Goal: Transaction & Acquisition: Purchase product/service

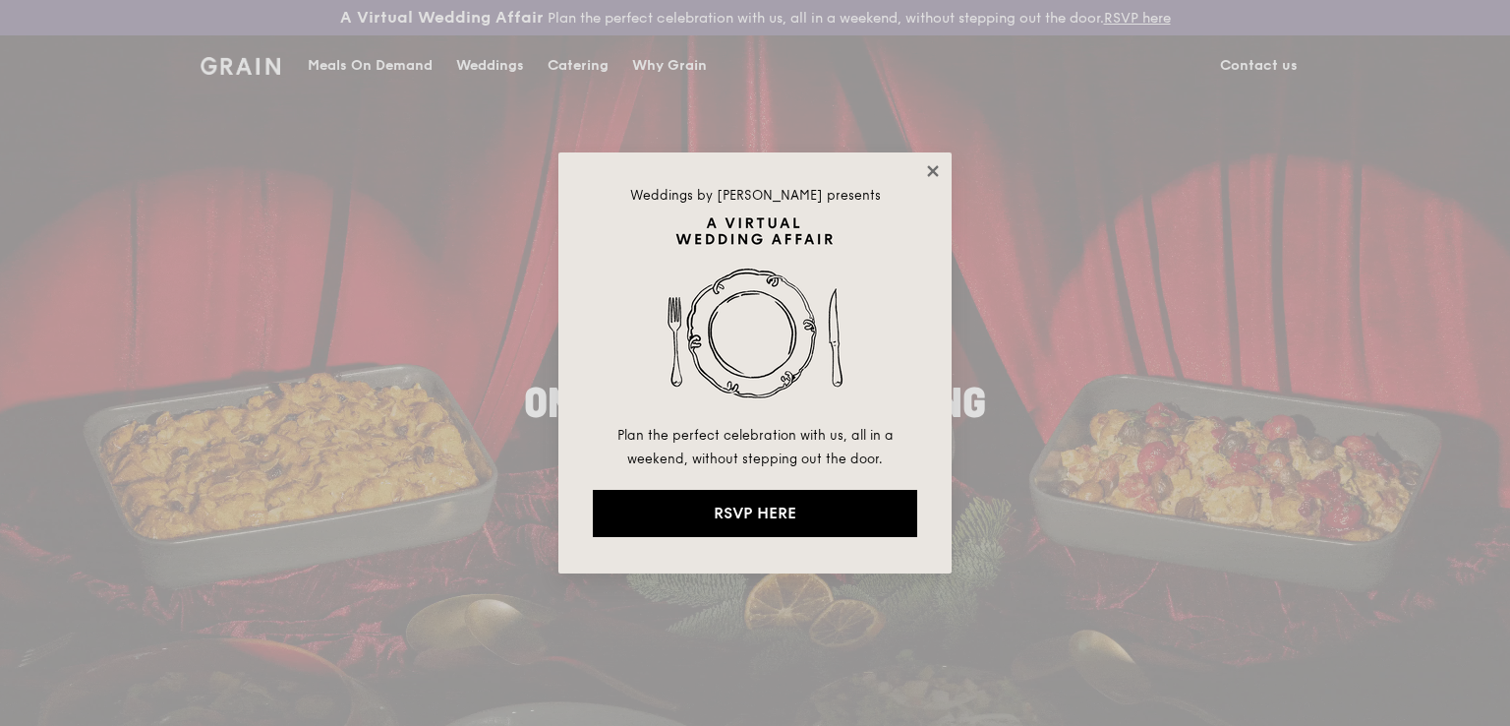
click at [940, 169] on icon at bounding box center [933, 171] width 18 height 18
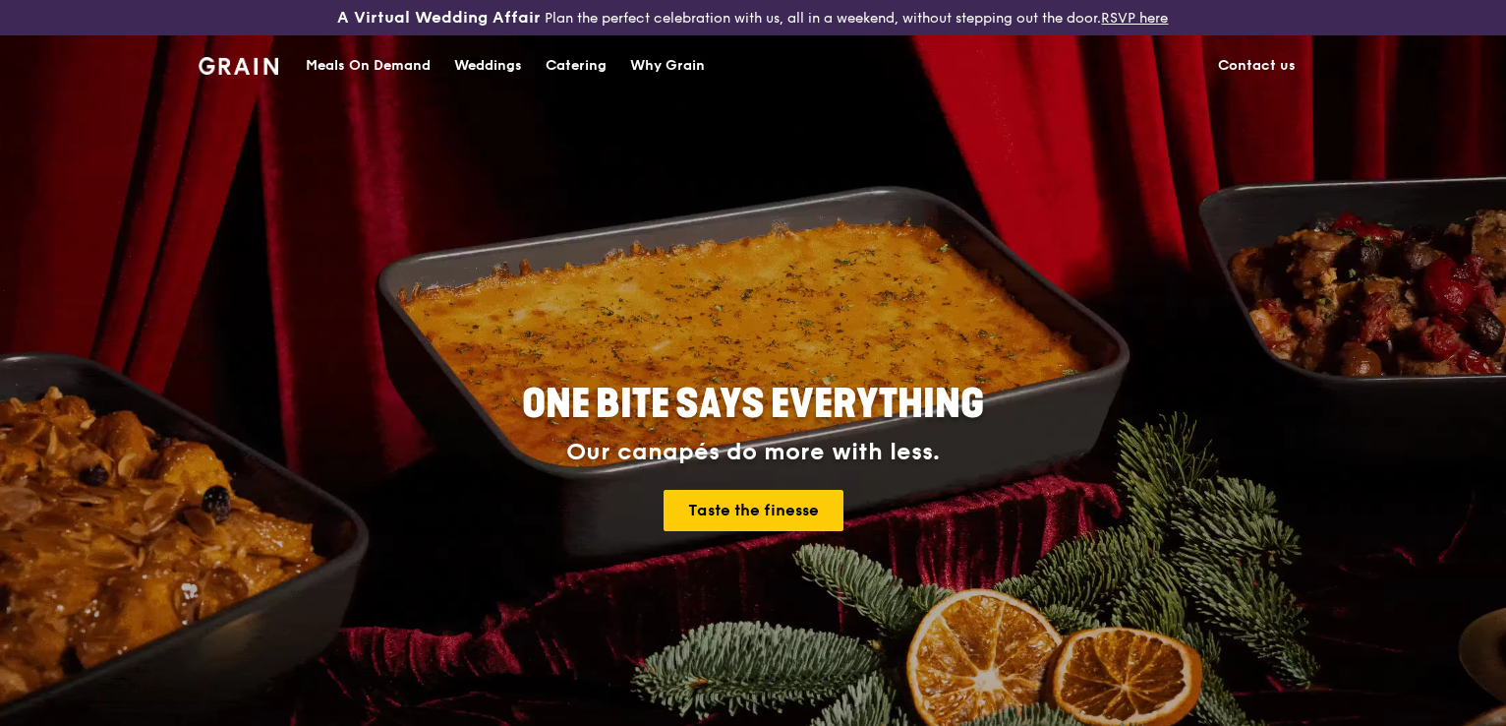
click at [424, 70] on div "Meals On Demand" at bounding box center [368, 65] width 125 height 59
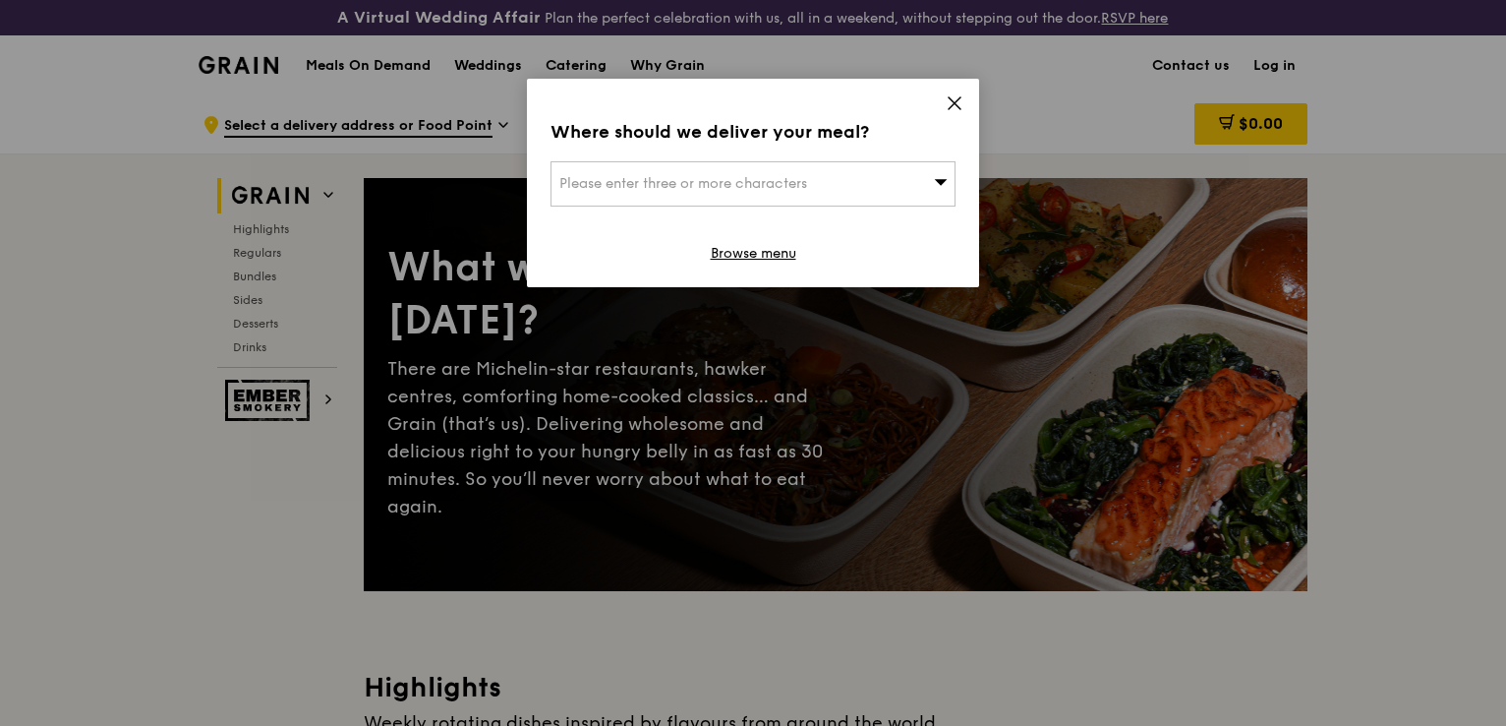
click at [960, 108] on icon at bounding box center [955, 103] width 12 height 12
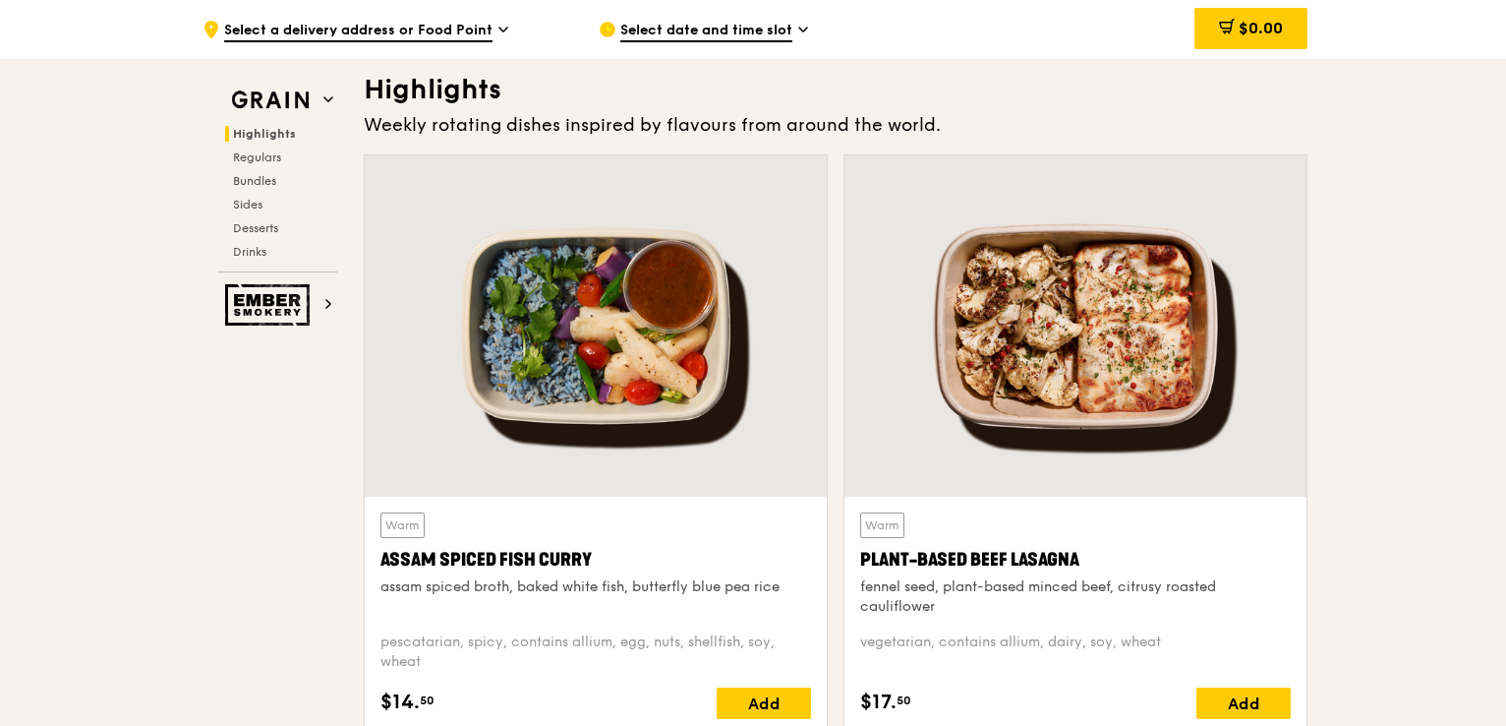
scroll to position [633, 0]
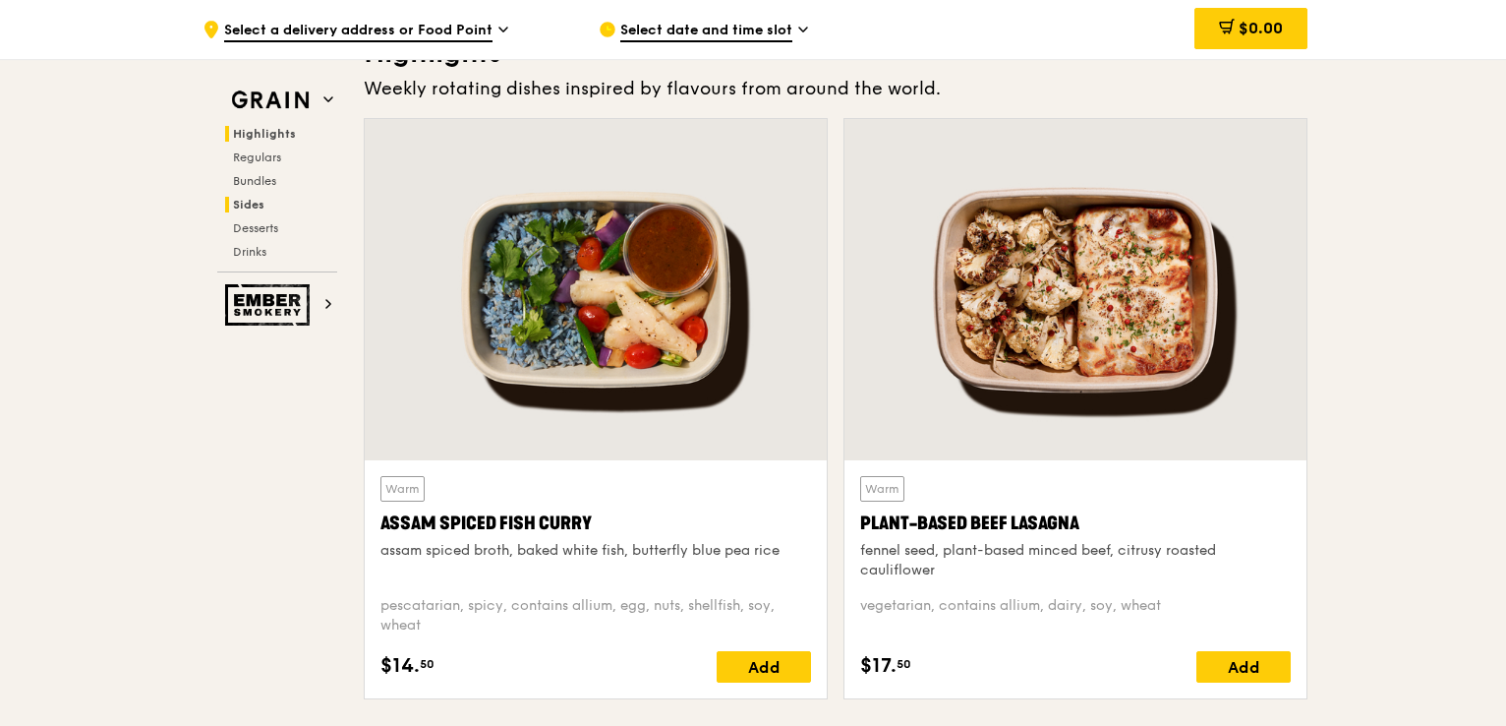
click at [252, 210] on span "Sides" at bounding box center [248, 205] width 31 height 14
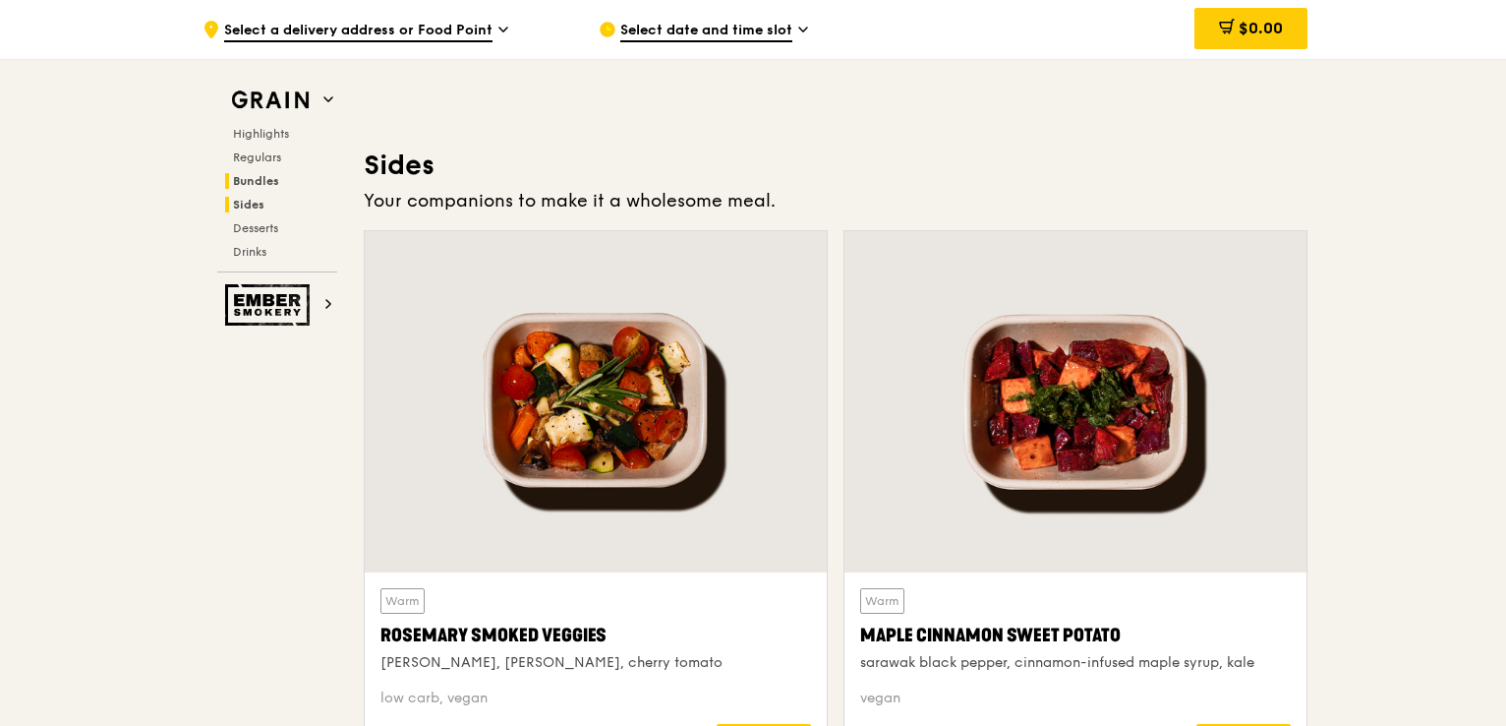
scroll to position [4432, 0]
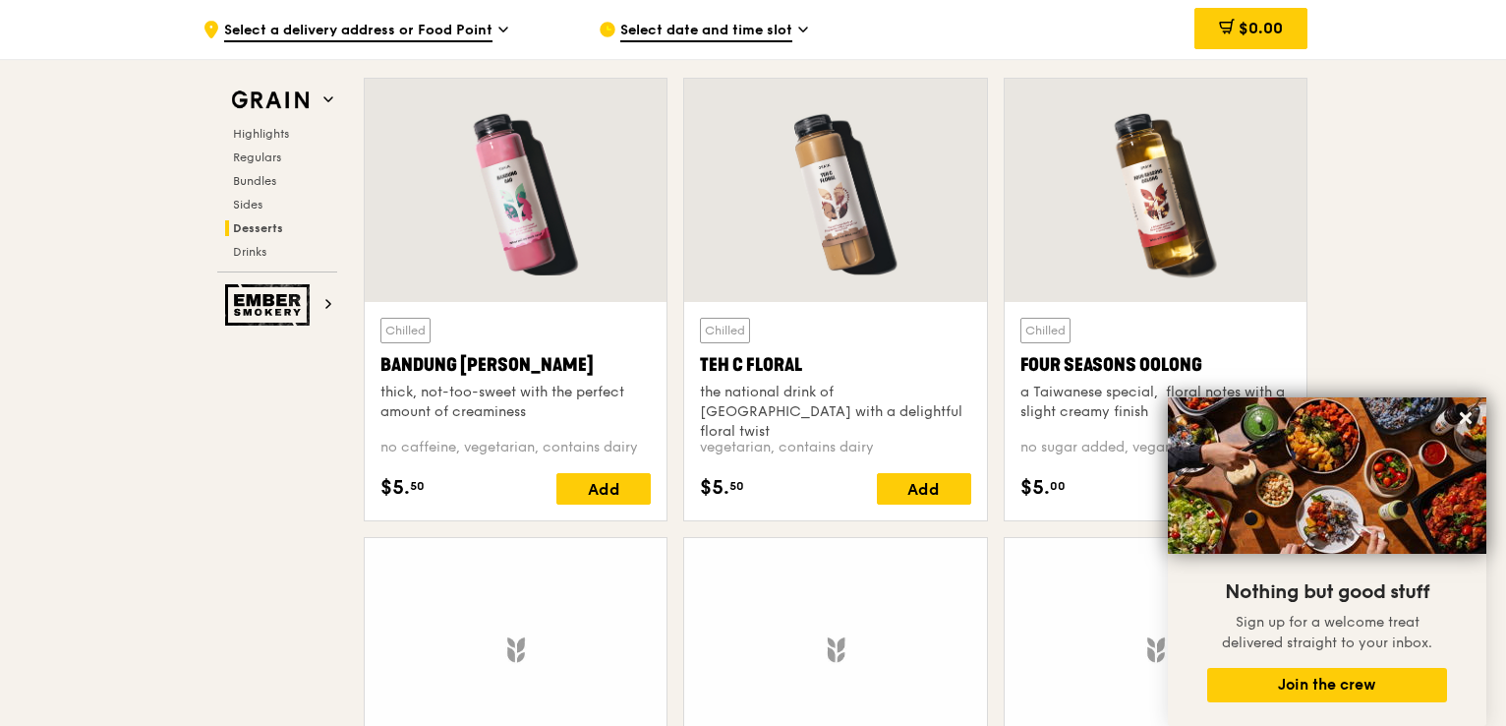
scroll to position [6969, 0]
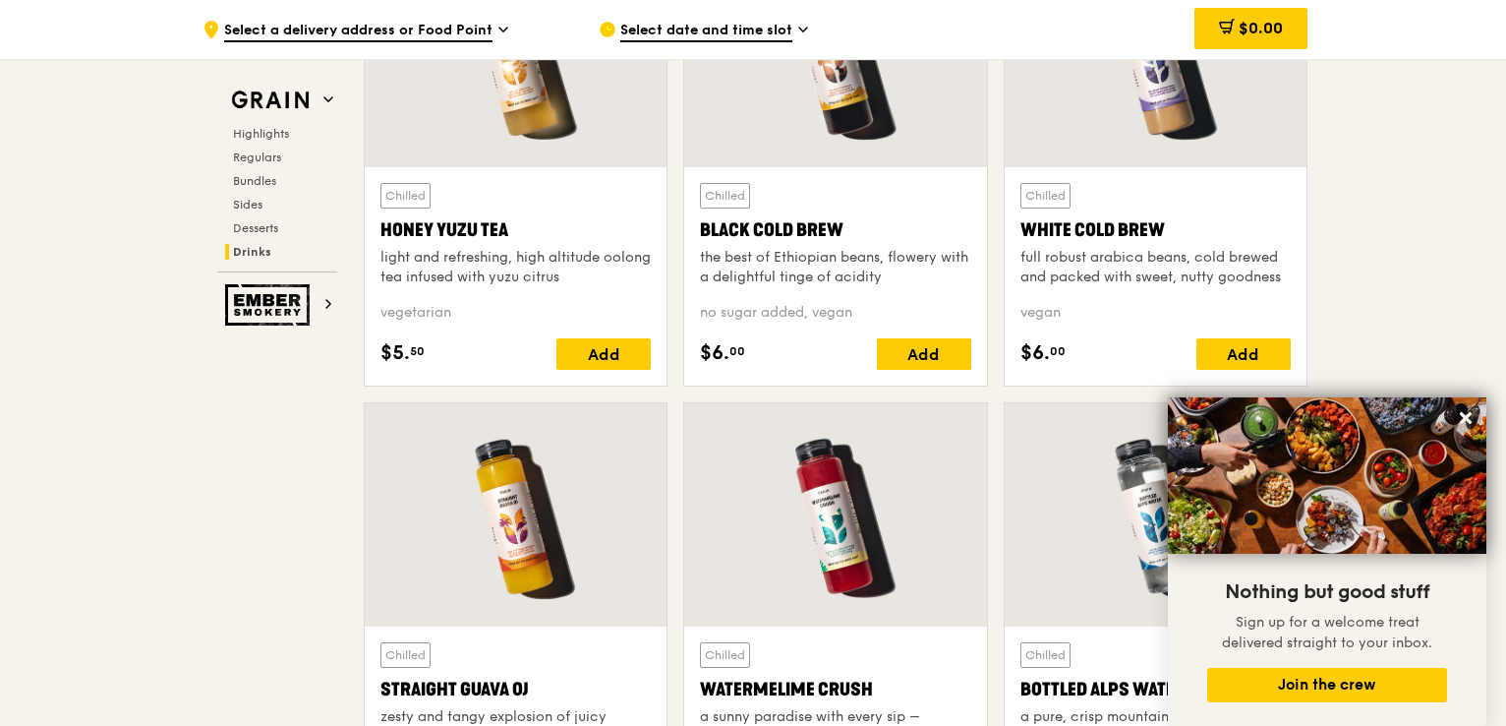
scroll to position [7602, 0]
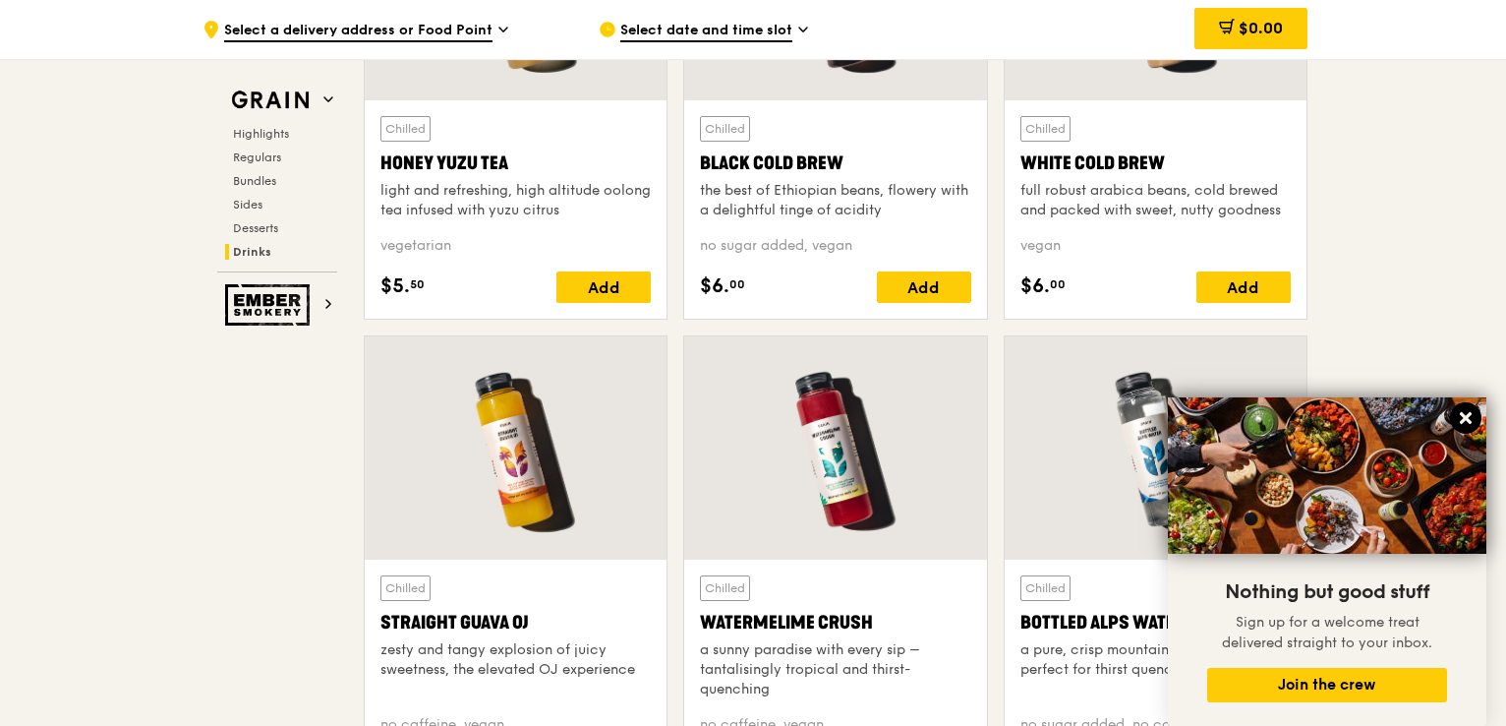
click at [1477, 420] on button at bounding box center [1465, 417] width 31 height 31
